Goal: Navigation & Orientation: Find specific page/section

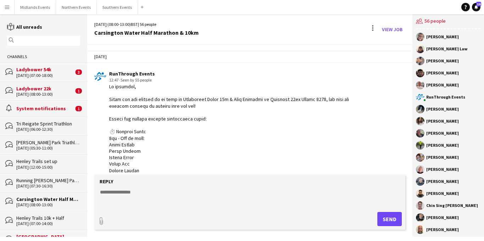
click at [52, 88] on div "Ladybower 22k" at bounding box center [44, 88] width 57 height 6
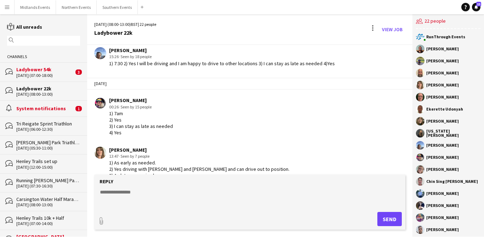
scroll to position [639, 0]
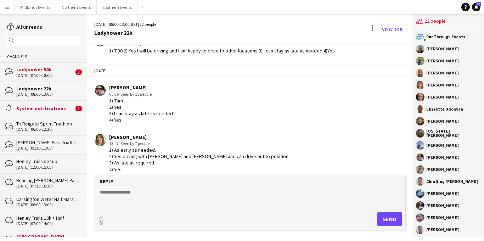
click at [59, 74] on div "[DATE] (07:00-18:00)" at bounding box center [44, 75] width 57 height 5
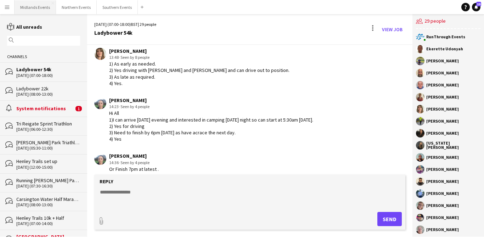
click at [43, 12] on button "Midlands Events Close" at bounding box center [35, 7] width 41 height 14
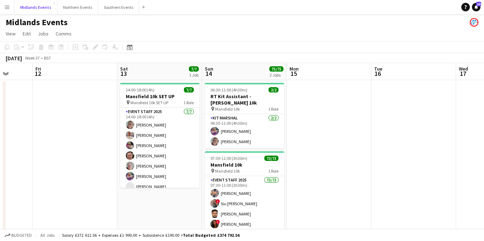
scroll to position [0, 222]
click at [71, 11] on button "Northern Events Close" at bounding box center [77, 7] width 41 height 14
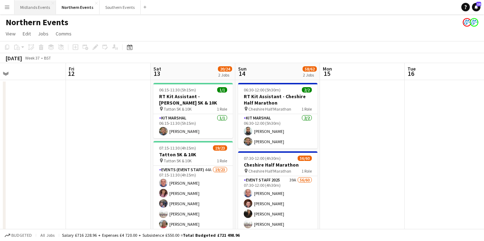
click at [43, 7] on button "Midlands Events Close" at bounding box center [35, 7] width 41 height 14
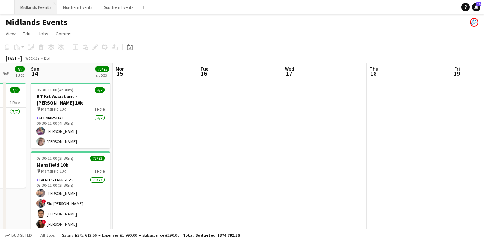
scroll to position [0, 235]
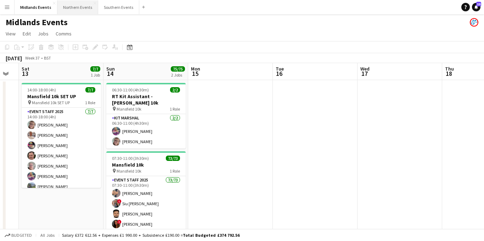
click at [80, 10] on button "Northern Events Close" at bounding box center [77, 7] width 41 height 14
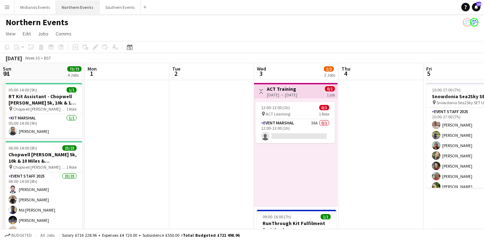
scroll to position [0, 194]
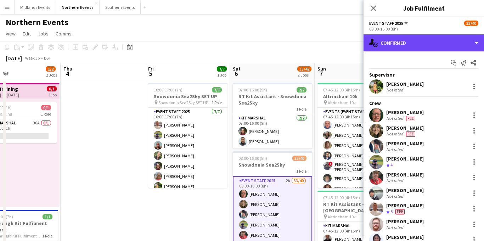
click at [435, 45] on div "single-neutral-actions-check-2 Confirmed" at bounding box center [424, 42] width 120 height 17
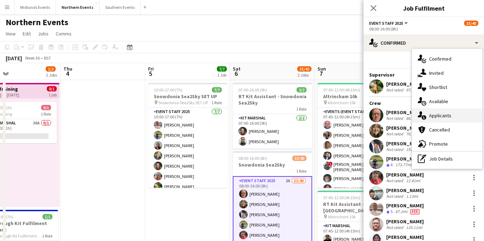
click at [436, 112] on div "single-neutral-actions-information Applicants" at bounding box center [447, 115] width 70 height 14
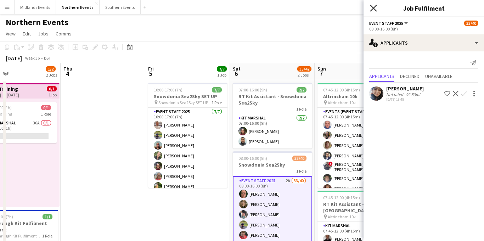
click at [373, 9] on icon at bounding box center [373, 8] width 7 height 7
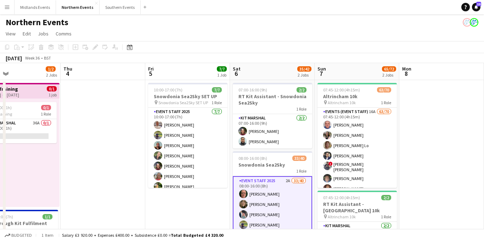
click at [6, 7] on app-icon "Menu" at bounding box center [7, 7] width 6 height 6
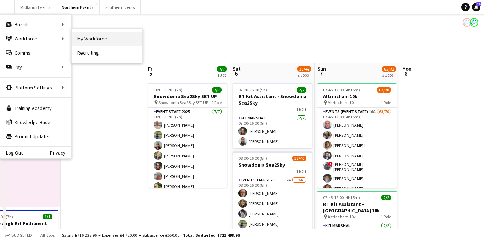
click at [97, 36] on link "My Workforce" at bounding box center [107, 39] width 71 height 14
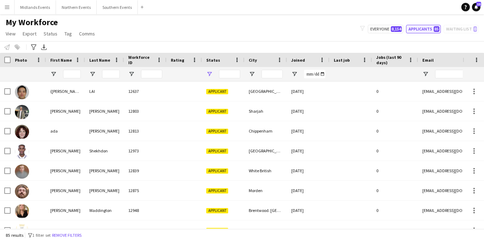
type input "**********"
click at [416, 28] on button "Applicants 85" at bounding box center [423, 29] width 35 height 9
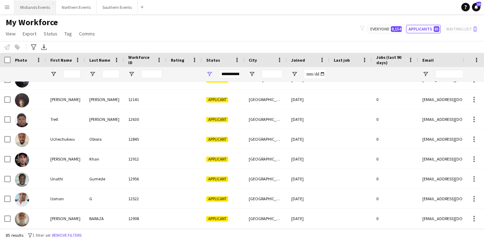
click at [41, 8] on button "Midlands Events Close" at bounding box center [35, 7] width 41 height 14
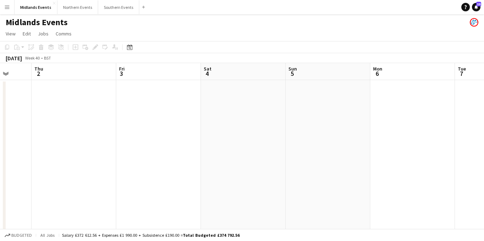
click at [7, 7] on app-icon "Menu" at bounding box center [7, 7] width 6 height 6
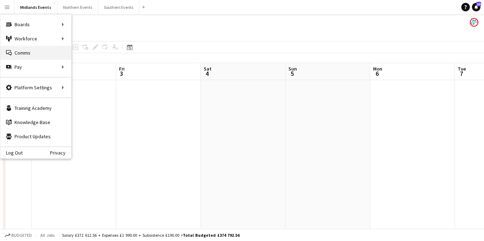
click at [24, 53] on link "Comms Comms" at bounding box center [35, 53] width 71 height 14
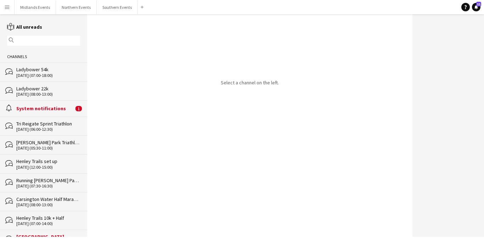
click at [7, 8] on app-icon "Menu" at bounding box center [7, 7] width 6 height 6
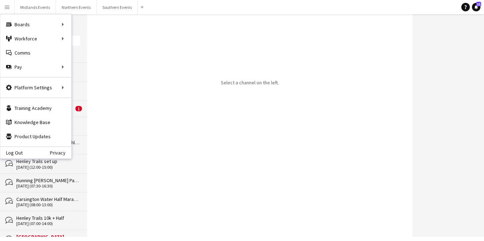
click at [162, 41] on div "Select a channel on the left." at bounding box center [250, 125] width 326 height 223
